Goal: Register for event/course

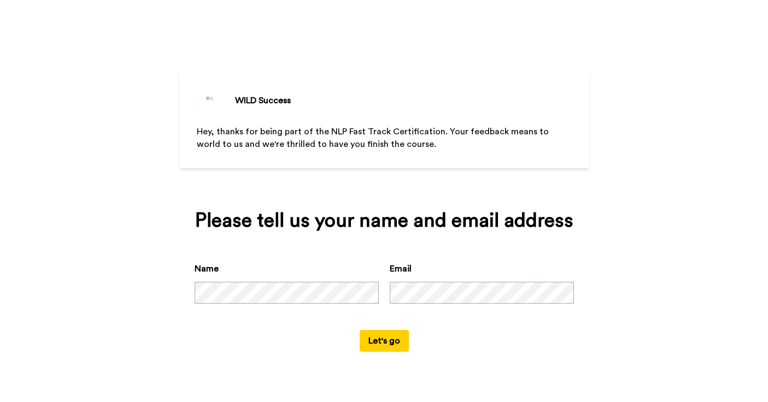
click at [390, 338] on button "Let's go" at bounding box center [384, 341] width 49 height 22
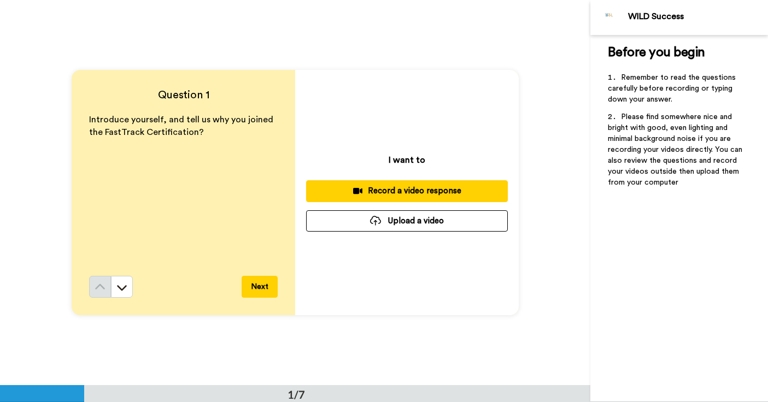
click at [262, 286] on button "Next" at bounding box center [260, 287] width 36 height 22
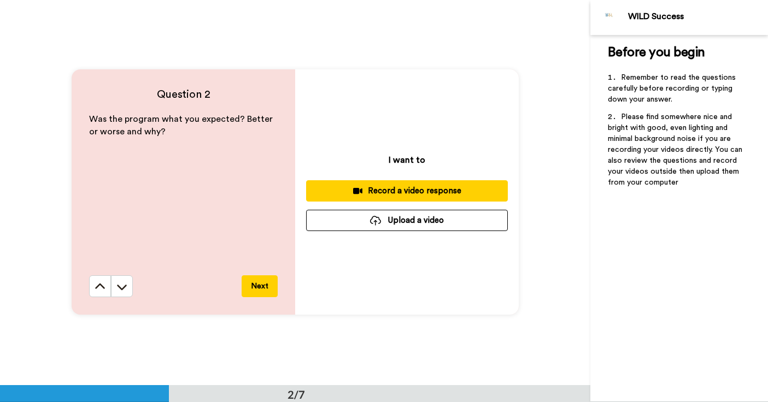
click at [262, 286] on button "Next" at bounding box center [260, 286] width 36 height 22
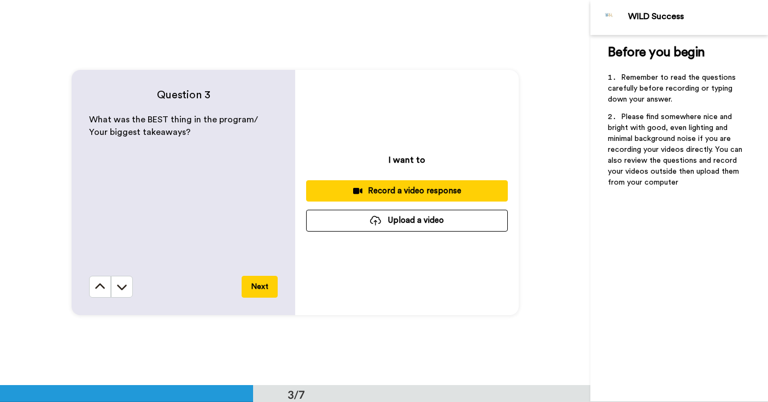
click at [262, 286] on button "Next" at bounding box center [260, 287] width 36 height 22
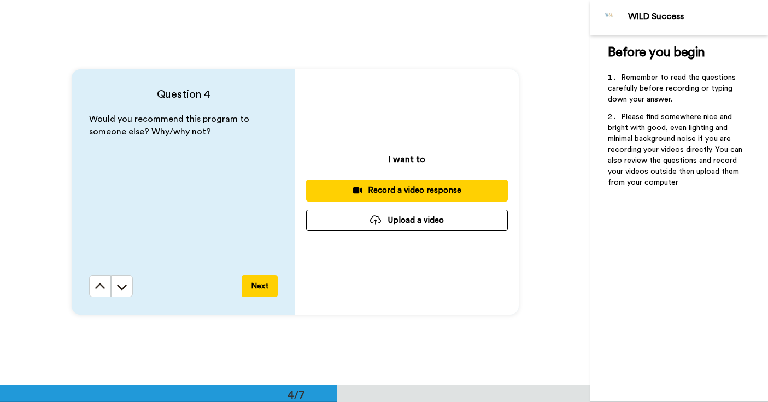
click at [262, 286] on button "Next" at bounding box center [260, 286] width 36 height 22
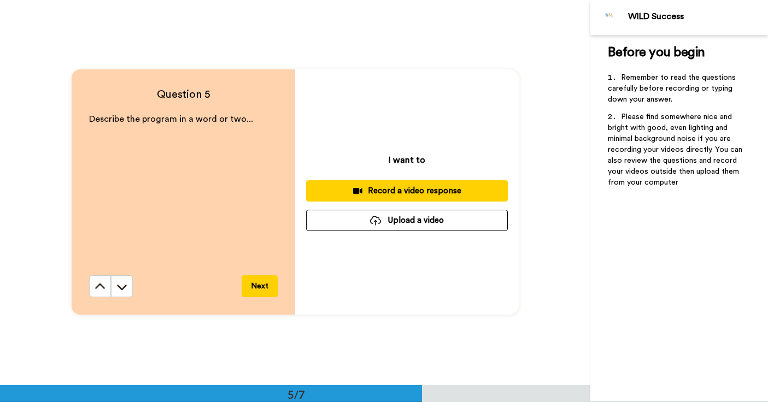
click at [262, 286] on button "Next" at bounding box center [260, 286] width 36 height 22
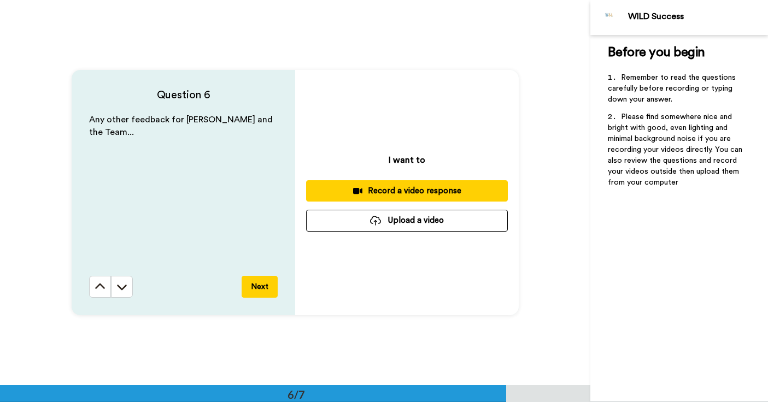
click at [262, 286] on button "Next" at bounding box center [260, 287] width 36 height 22
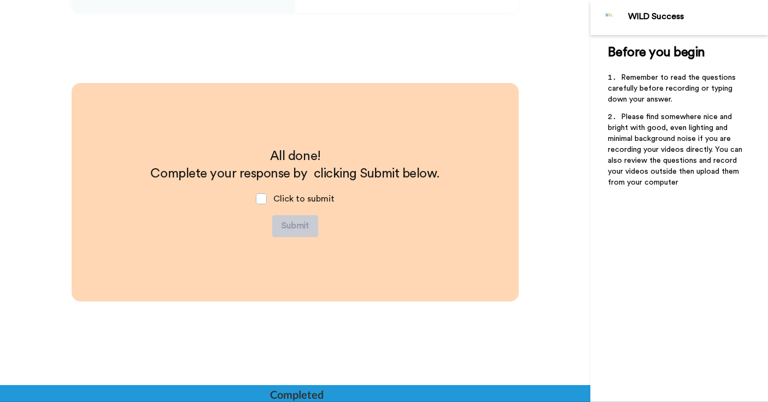
scroll to position [2230, 0]
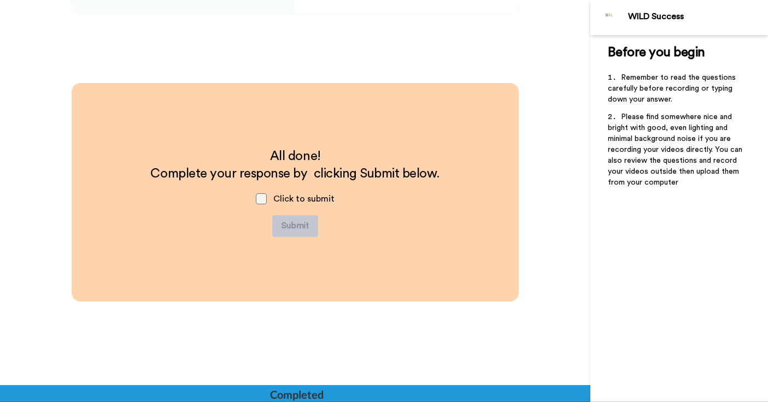
click at [263, 198] on span at bounding box center [261, 198] width 11 height 11
